Goal: Task Accomplishment & Management: Manage account settings

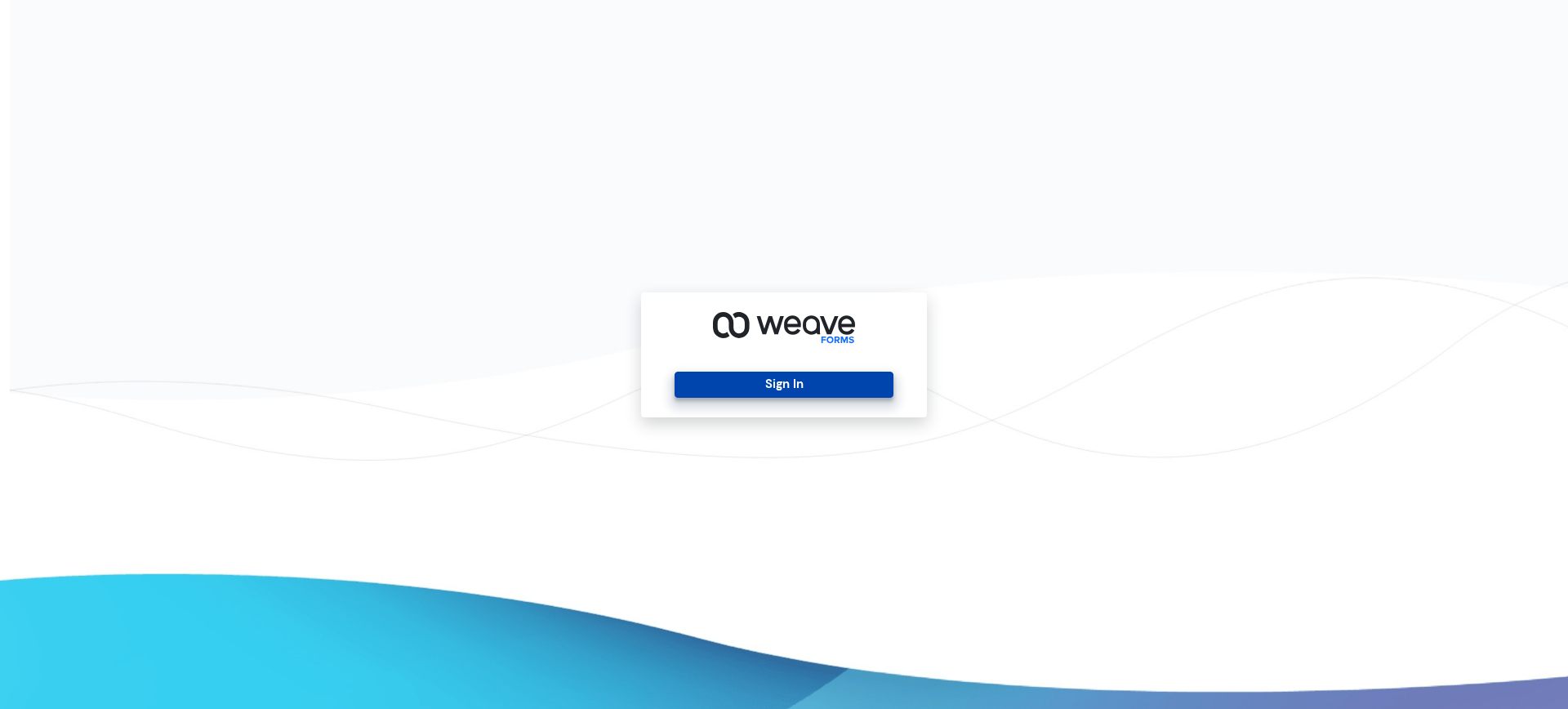
click at [781, 389] on button "Sign In" at bounding box center [784, 385] width 218 height 26
